Goal: Task Accomplishment & Management: Manage account settings

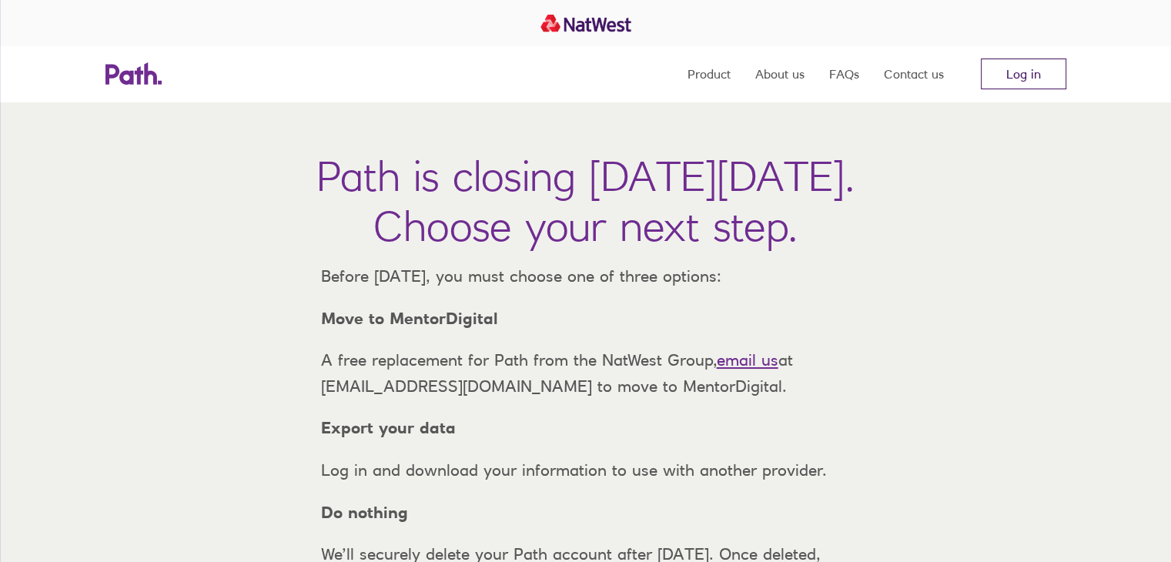
click at [1028, 84] on link "Log in" at bounding box center [1023, 73] width 85 height 31
click at [1028, 81] on link "Log in" at bounding box center [1023, 73] width 85 height 31
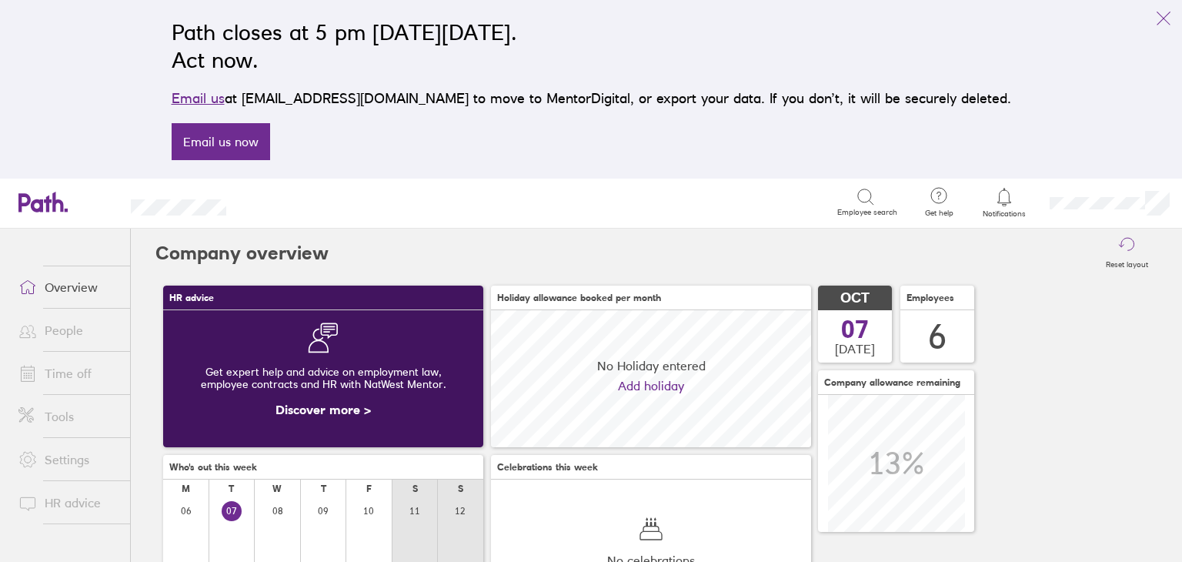
scroll to position [136, 320]
click at [58, 343] on link "People" at bounding box center [68, 330] width 124 height 31
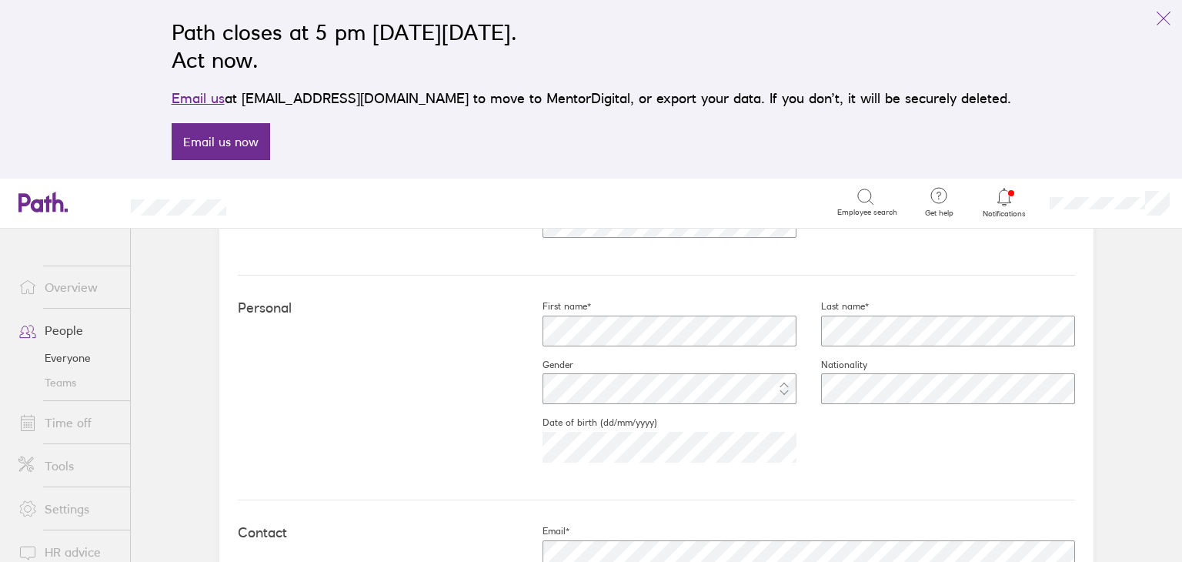
scroll to position [397, 0]
click at [536, 426] on fieldset "Date of birth (dd/mm/yyyy) [DEMOGRAPHIC_DATA]" at bounding box center [657, 447] width 279 height 58
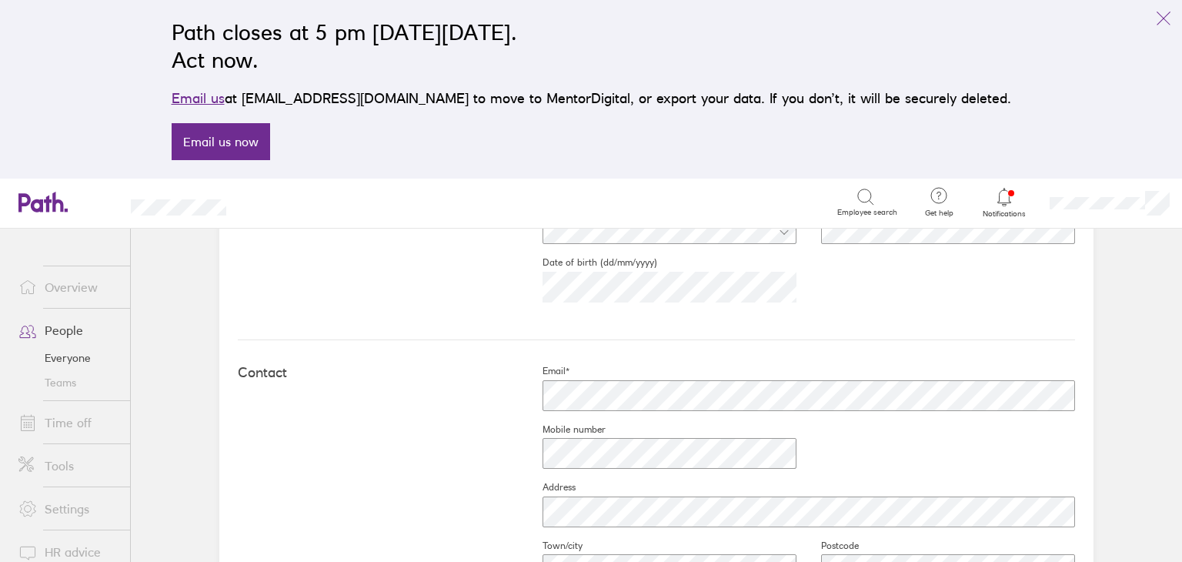
scroll to position [565, 0]
click at [416, 469] on div "Contact Email* Mobile number Address Town/city Postcode Country" at bounding box center [656, 504] width 837 height 341
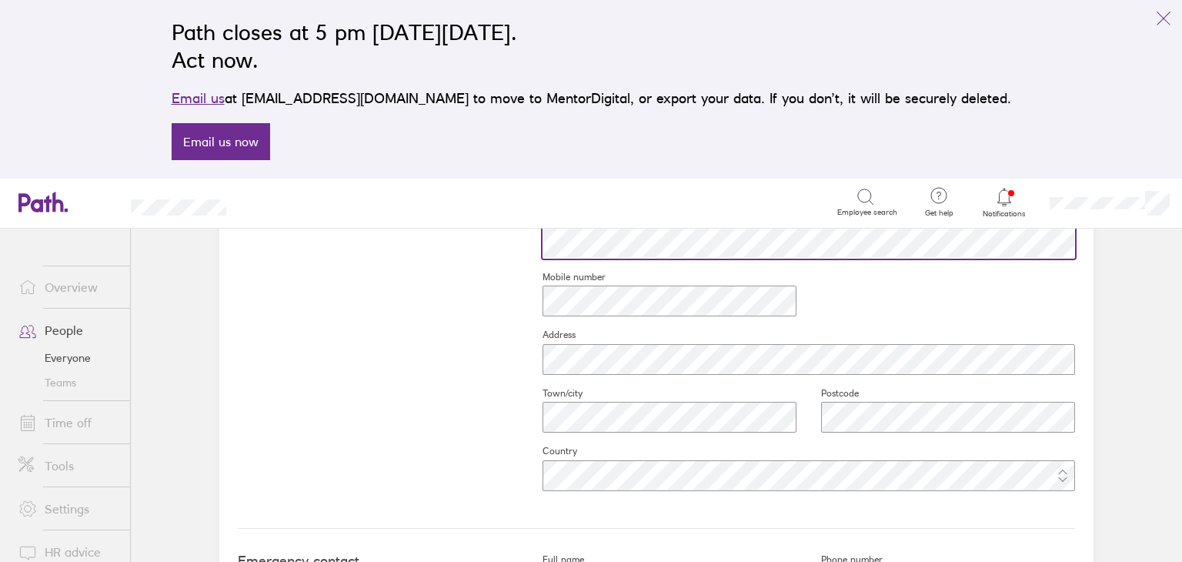
scroll to position [713, 0]
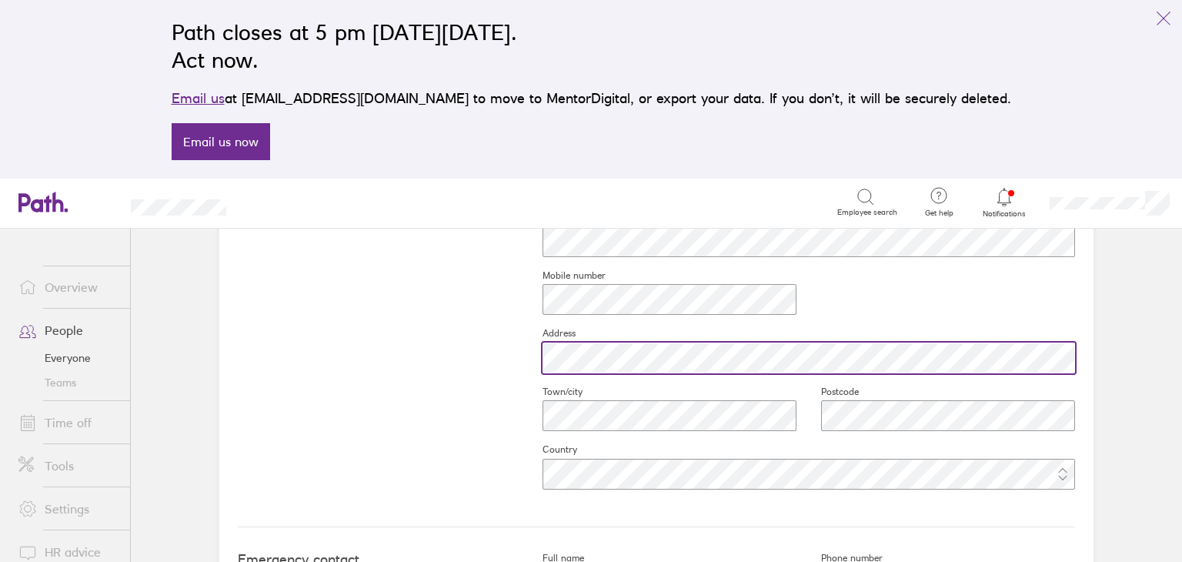
click at [533, 360] on div at bounding box center [796, 357] width 557 height 37
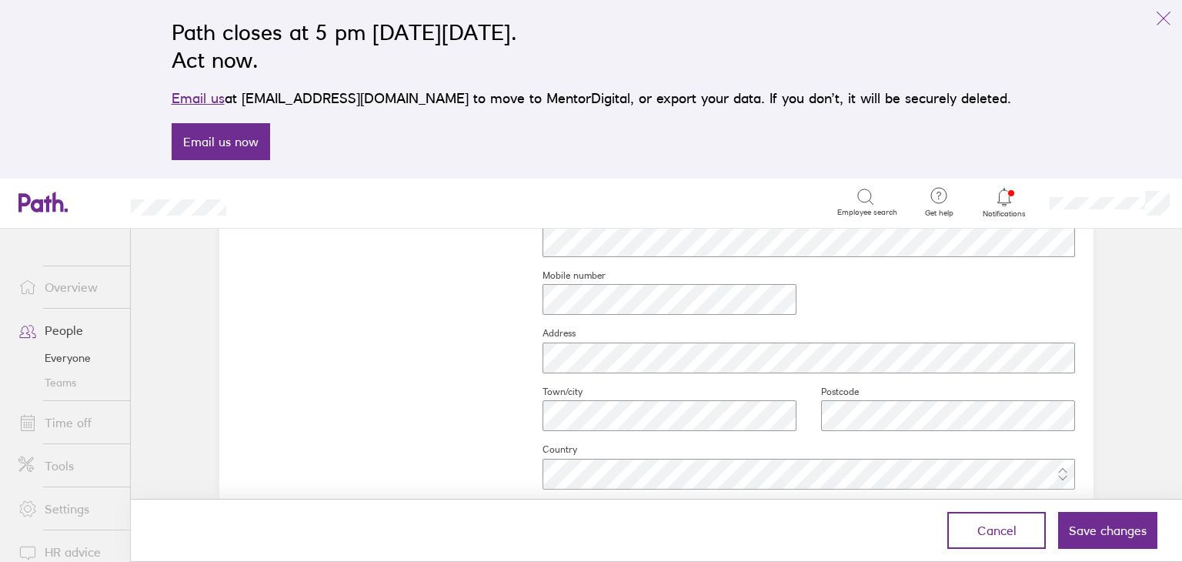
click at [621, 72] on h2 "Path closes at 5 pm [DATE][DATE]. Act now." at bounding box center [592, 45] width 840 height 55
click at [428, 331] on div "Contact Email* Mobile number Address Town/city Postcode Country" at bounding box center [656, 356] width 837 height 341
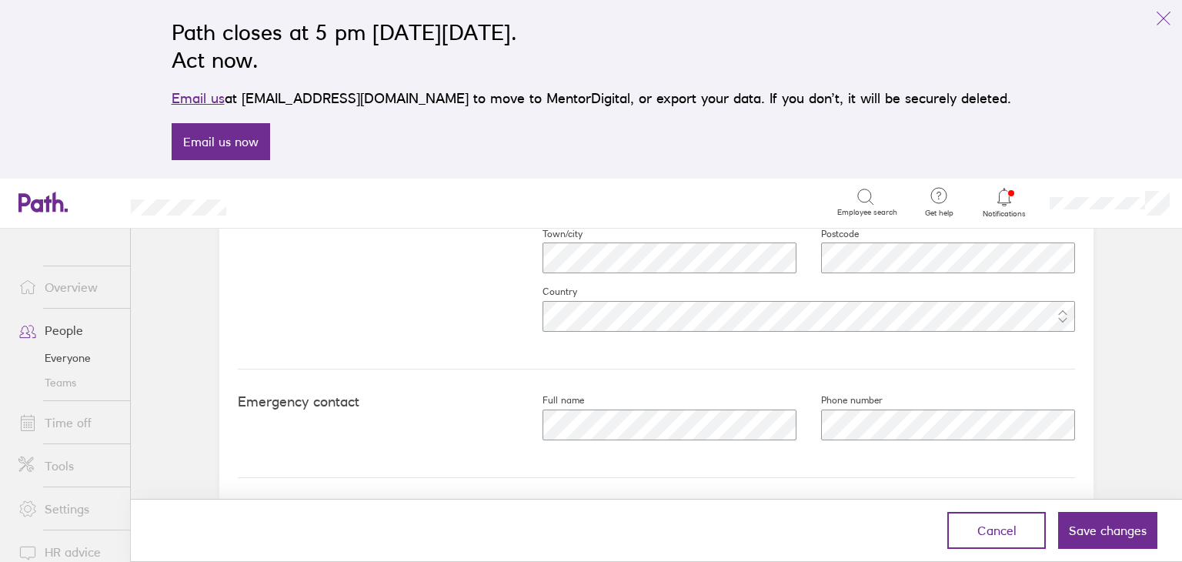
scroll to position [877, 0]
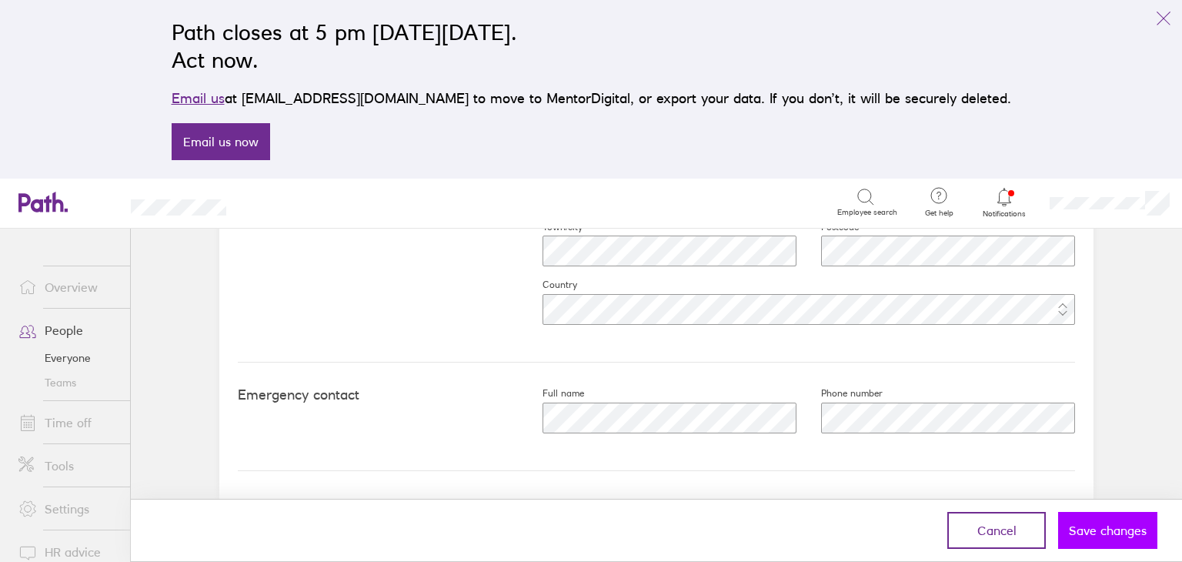
click at [1111, 532] on span "Save changes" at bounding box center [1108, 530] width 78 height 14
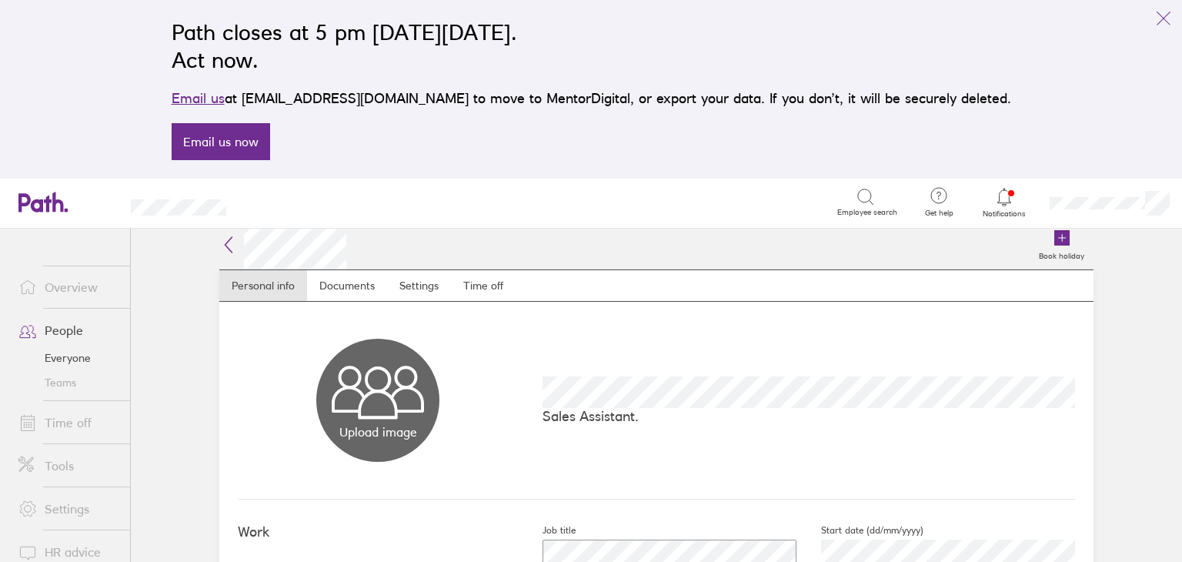
scroll to position [0, 0]
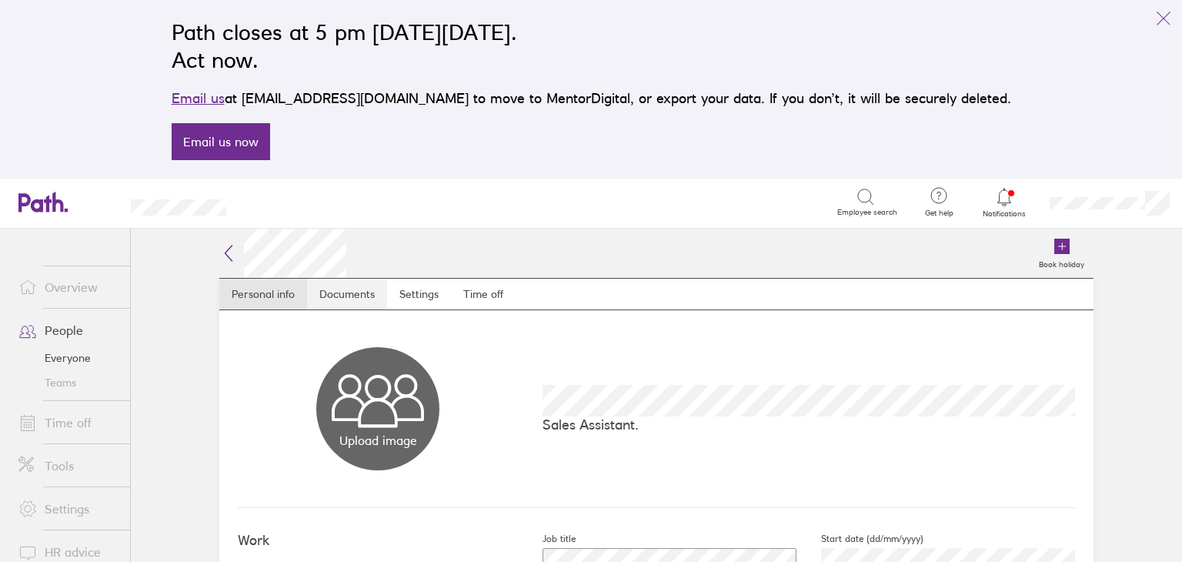
click at [339, 298] on link "Documents" at bounding box center [347, 294] width 80 height 31
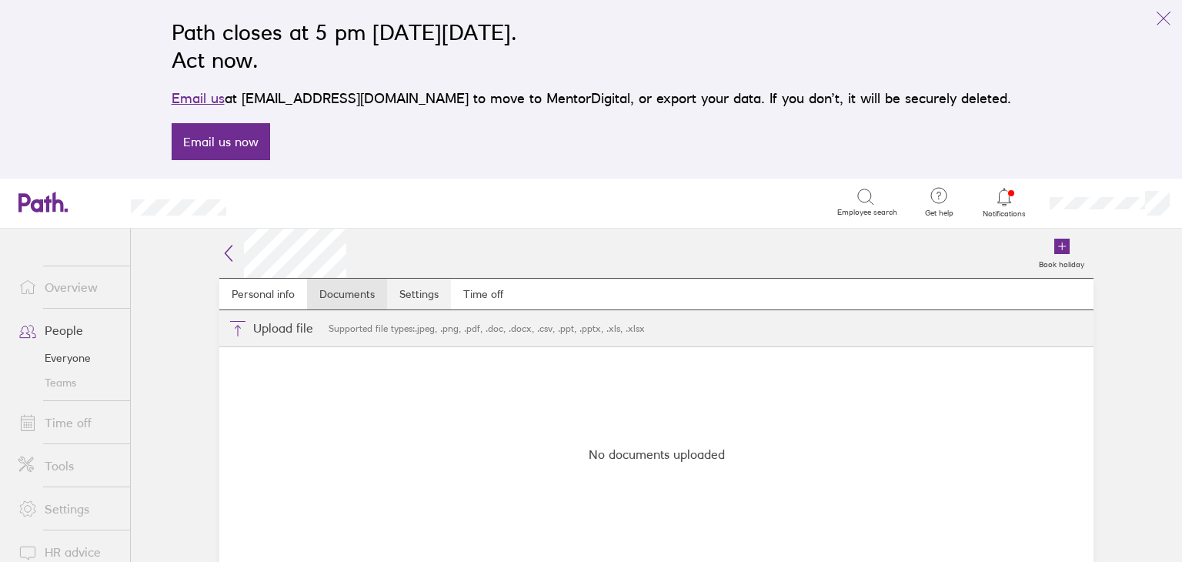
click at [428, 292] on link "Settings" at bounding box center [419, 294] width 64 height 31
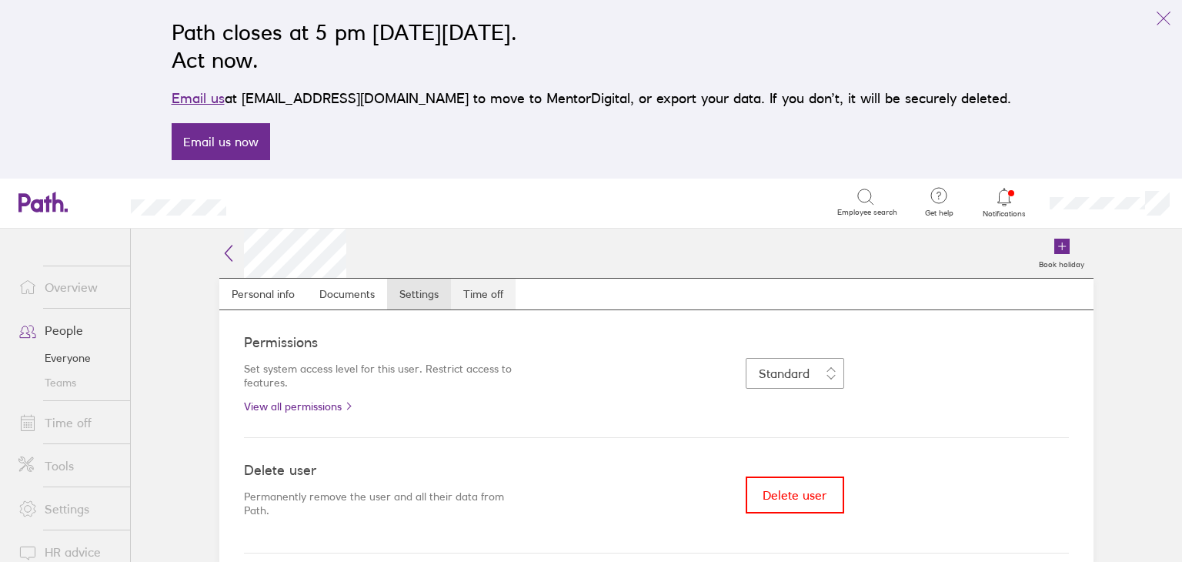
click at [481, 300] on link "Time off" at bounding box center [483, 294] width 65 height 31
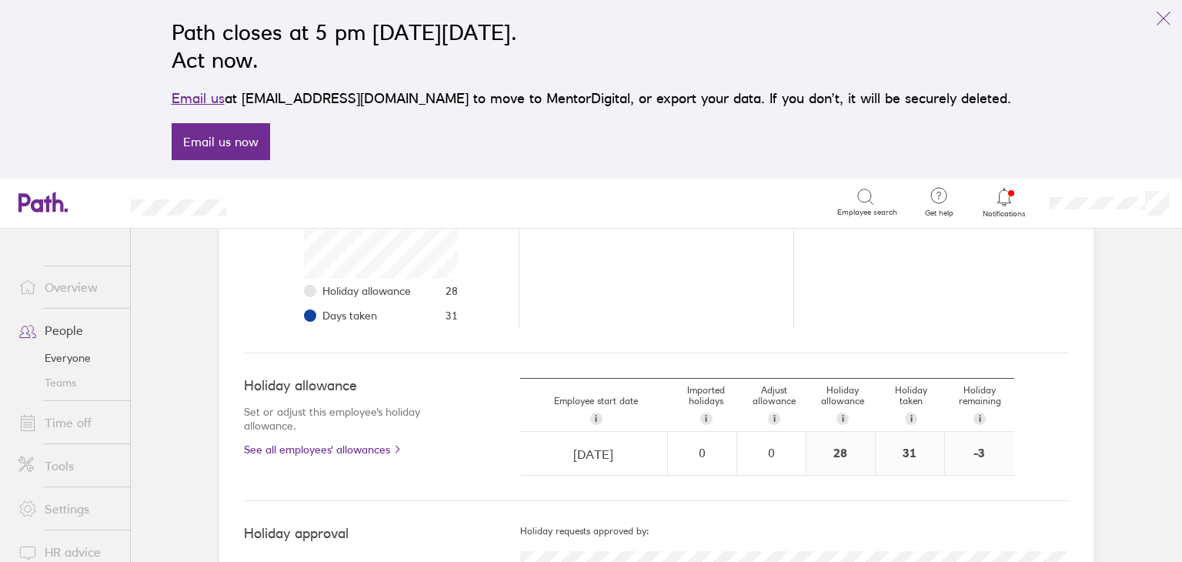
scroll to position [171, 0]
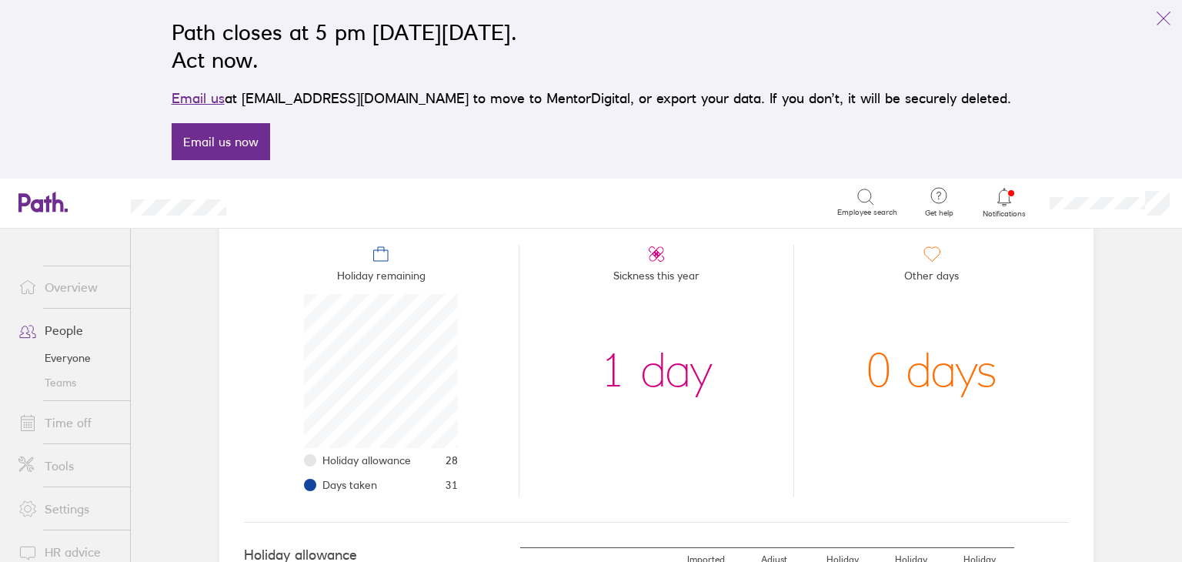
click at [1181, 379] on main "Book holiday Personal info Documents Settings Time off [DATE] - [DATE] Time off…" at bounding box center [656, 395] width 1051 height 333
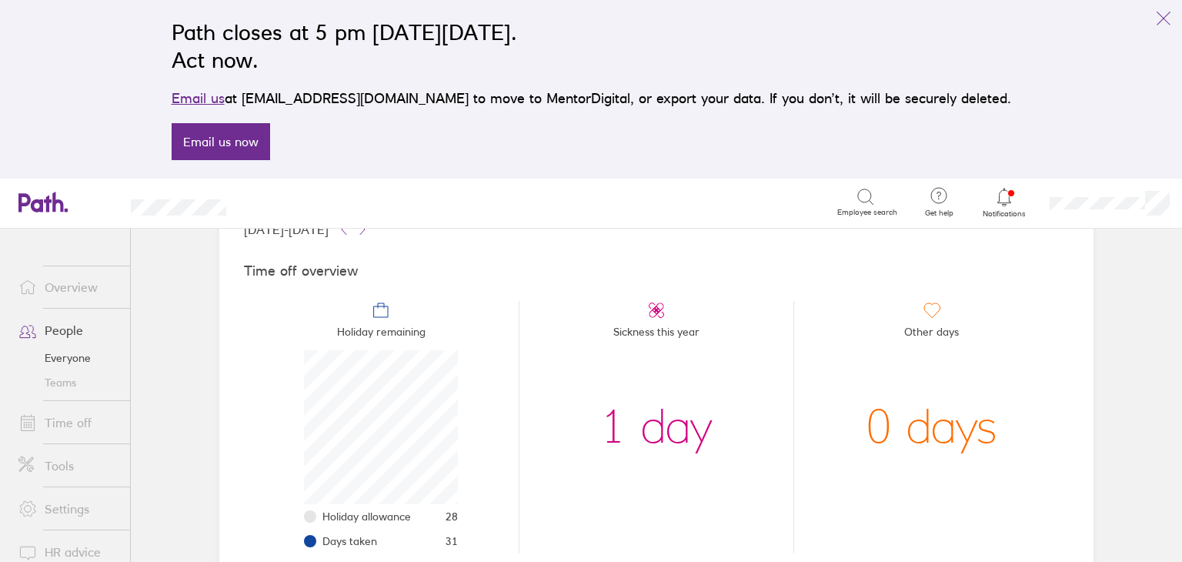
scroll to position [0, 0]
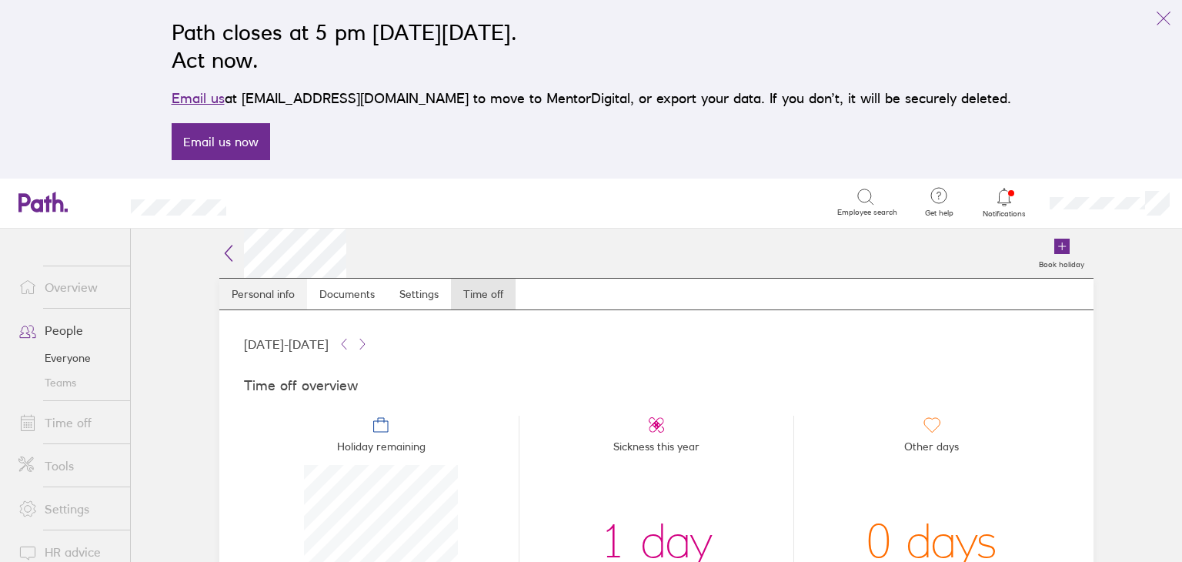
click at [236, 295] on link "Personal info" at bounding box center [263, 294] width 88 height 31
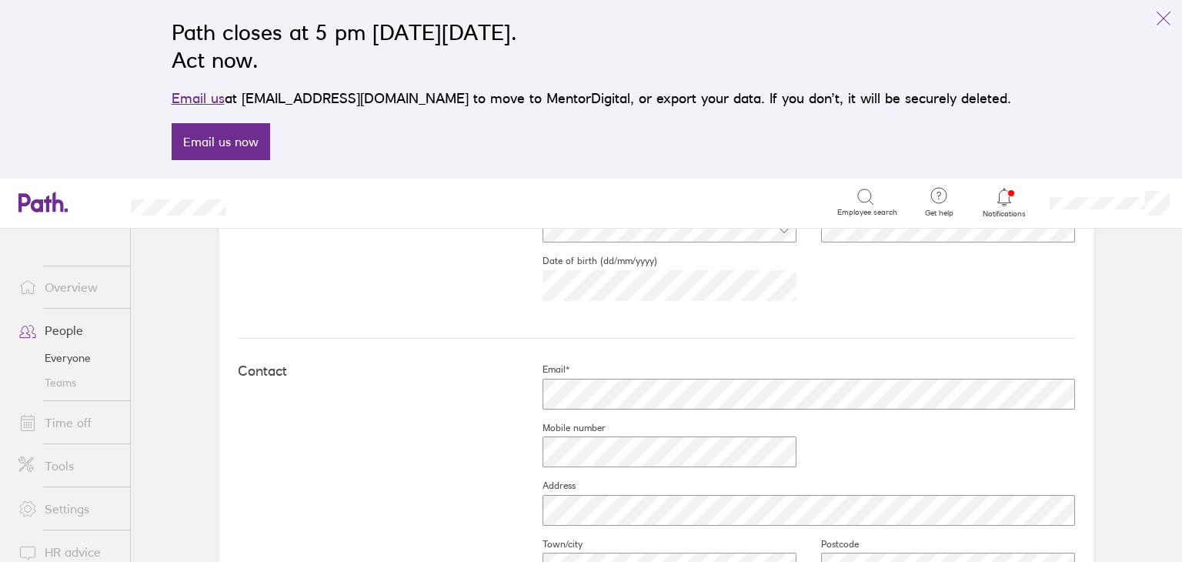
scroll to position [572, 0]
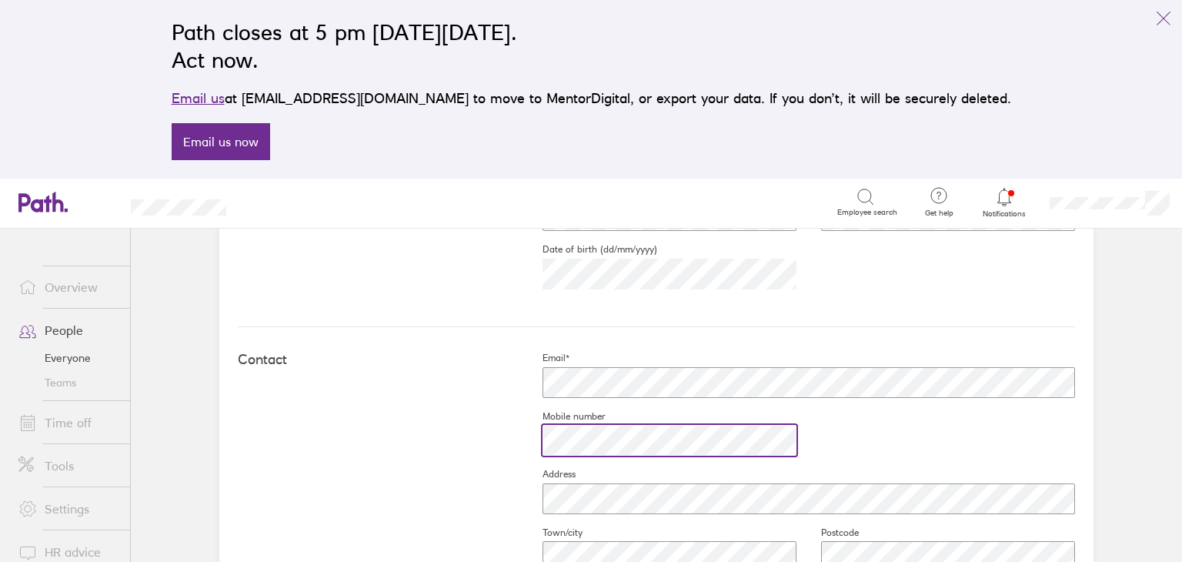
drag, startPoint x: 687, startPoint y: 416, endPoint x: 473, endPoint y: 441, distance: 214.7
click at [473, 441] on div "Contact Email* Mobile number Address Town/city Postcode Country" at bounding box center [656, 497] width 837 height 341
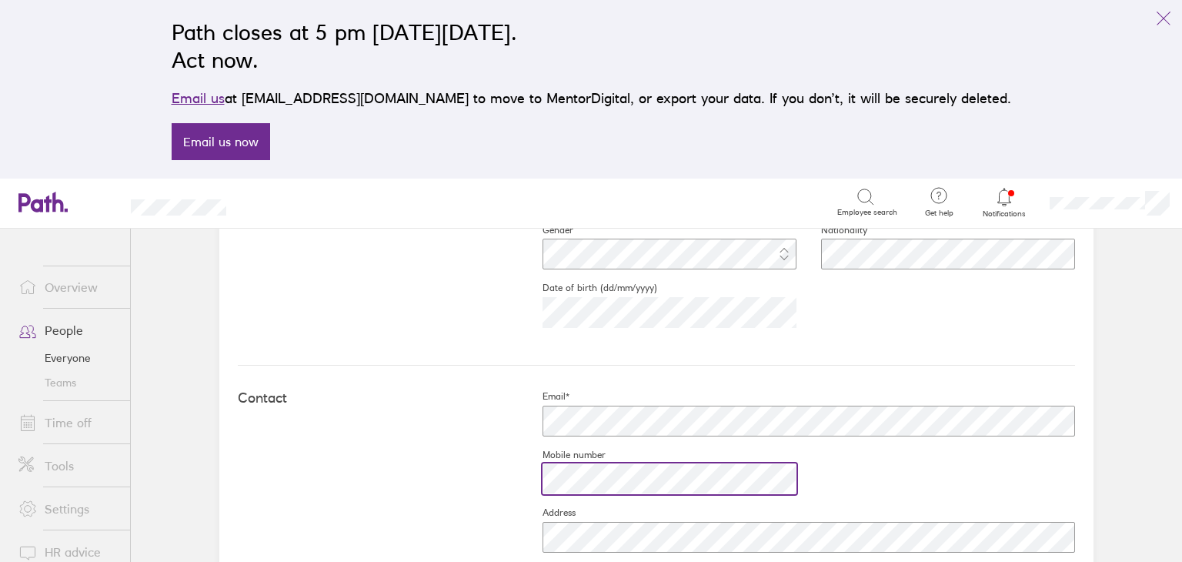
scroll to position [487, 0]
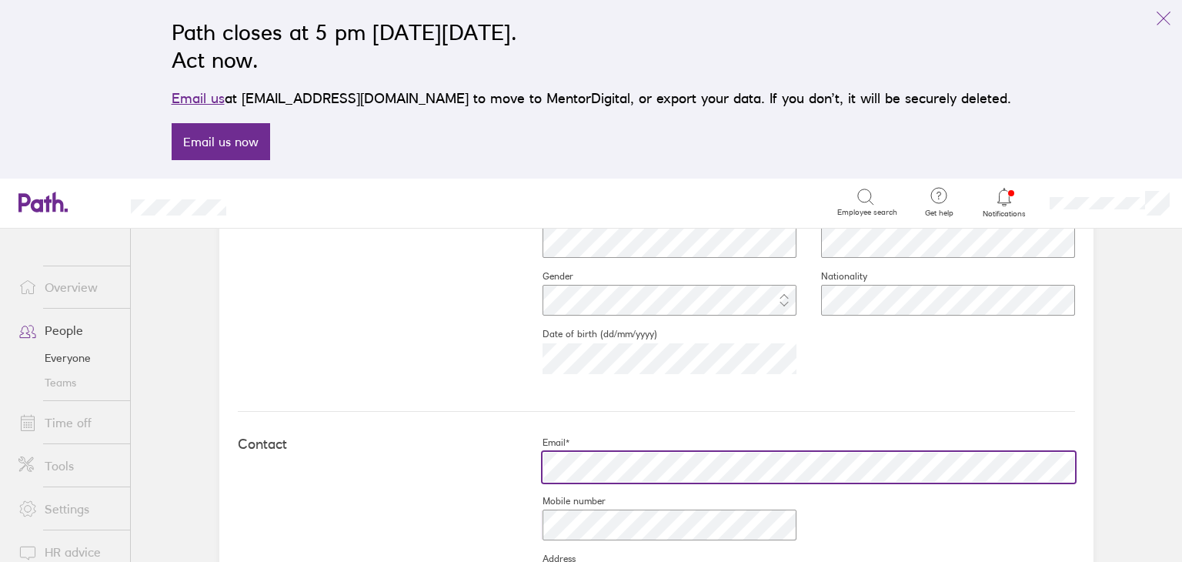
click at [526, 483] on div at bounding box center [796, 467] width 557 height 37
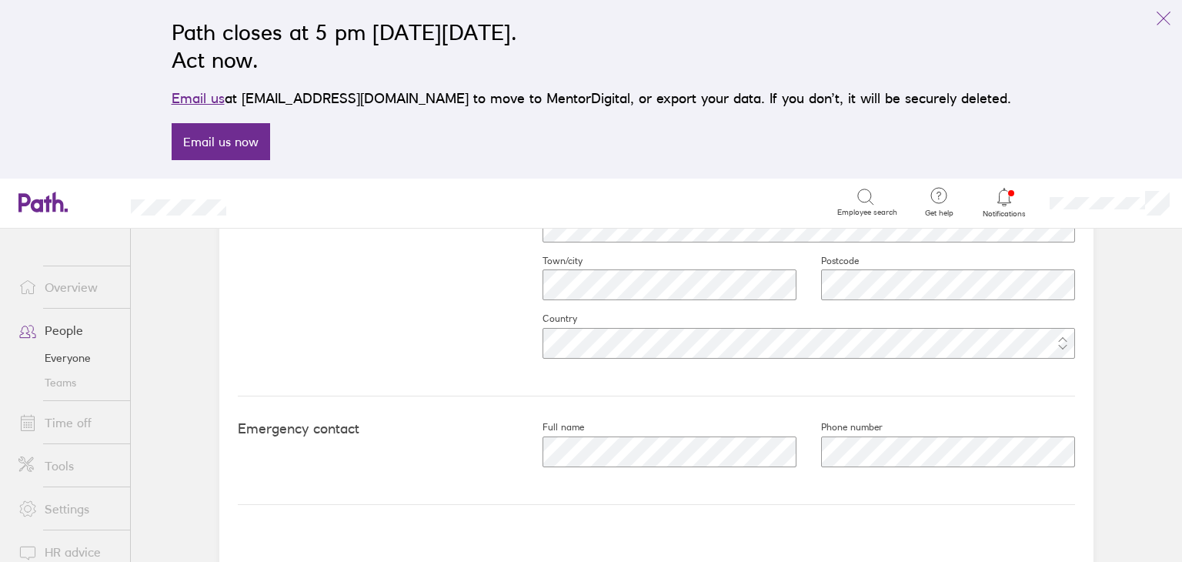
scroll to position [877, 0]
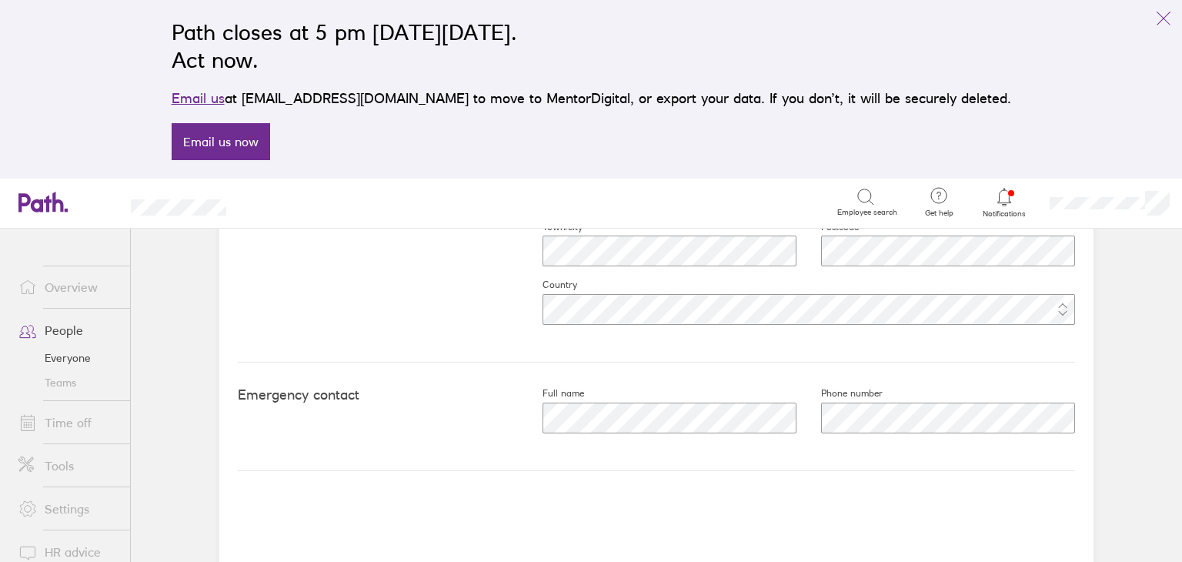
click at [70, 333] on link "People" at bounding box center [68, 330] width 124 height 31
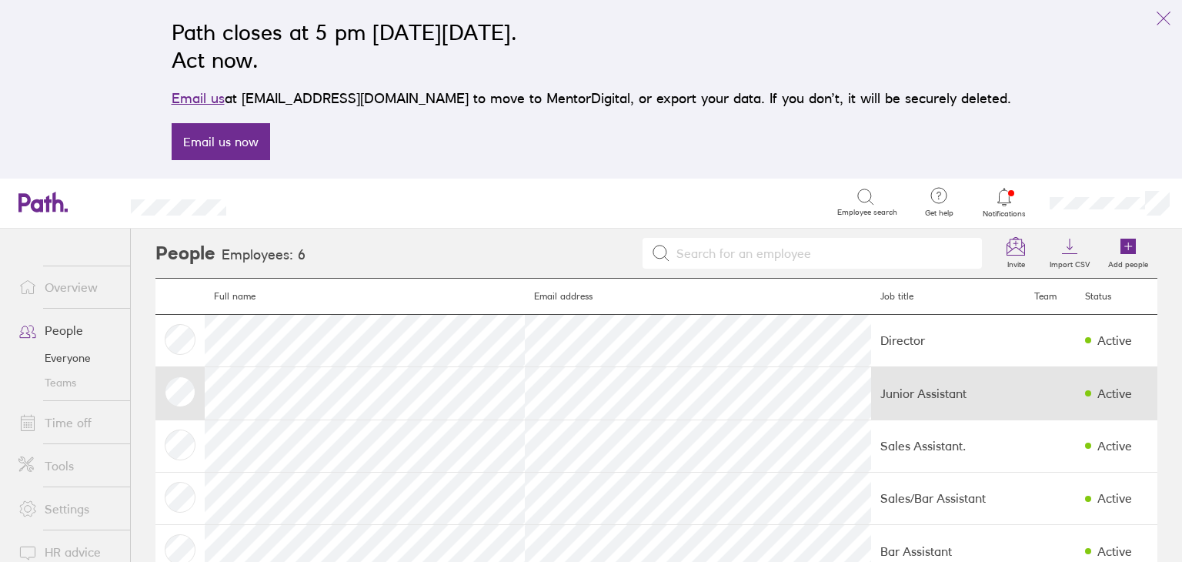
scroll to position [95, 0]
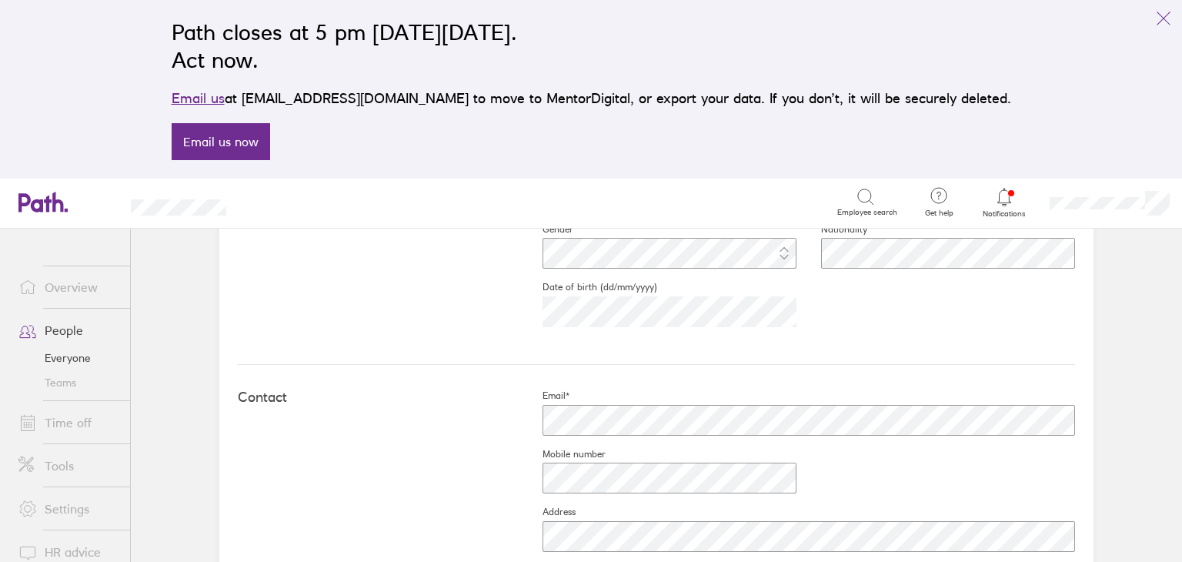
scroll to position [535, 0]
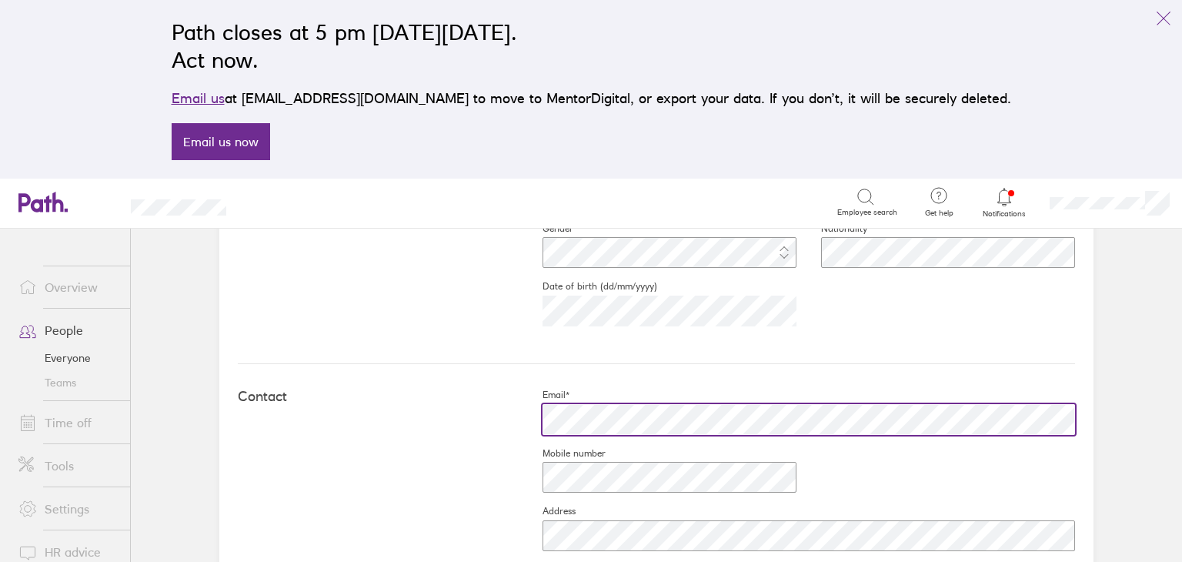
click at [520, 446] on div "Email* Mobile number Address Town/city Postcode Country" at bounding box center [796, 534] width 557 height 291
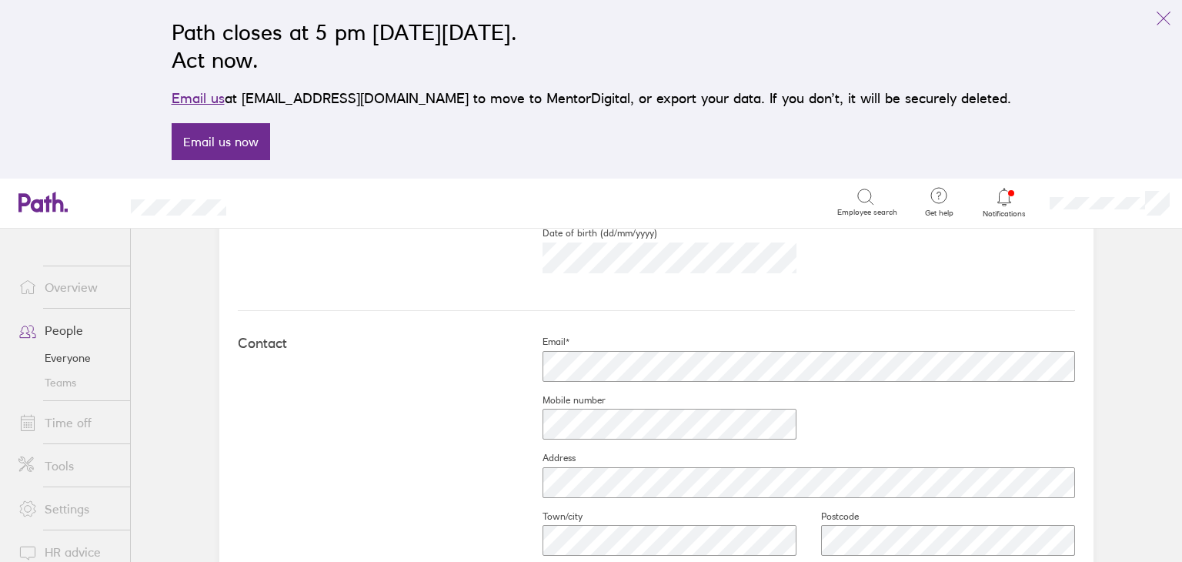
scroll to position [588, 0]
click at [523, 416] on div at bounding box center [657, 424] width 279 height 37
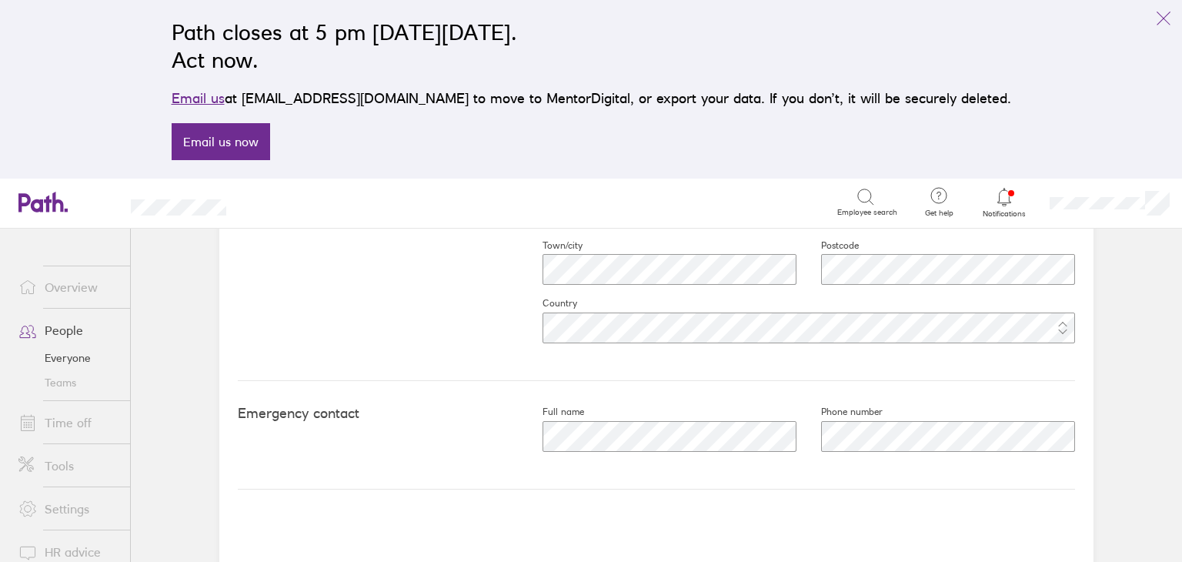
scroll to position [877, 0]
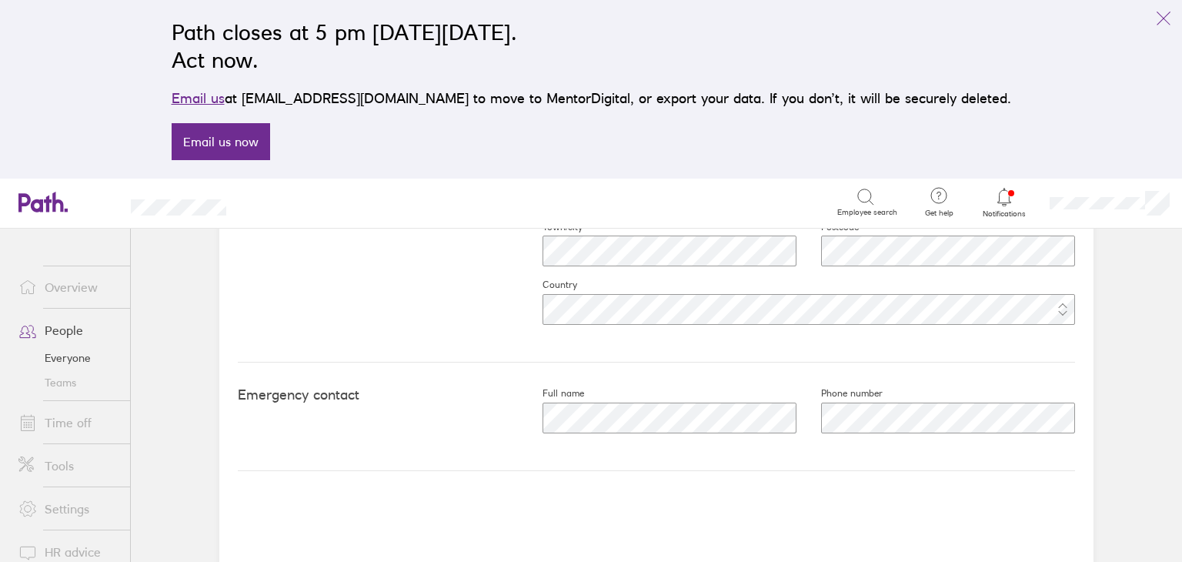
click at [81, 338] on link "People" at bounding box center [68, 330] width 124 height 31
